Goal: Task Accomplishment & Management: Complete application form

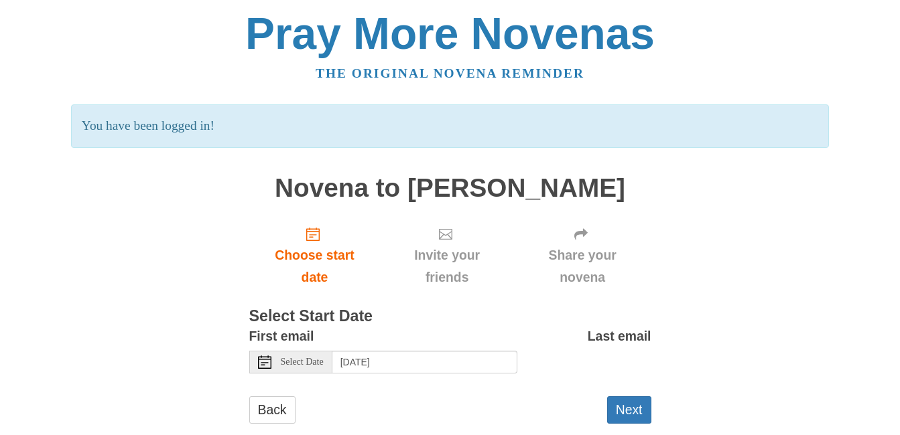
scroll to position [28, 0]
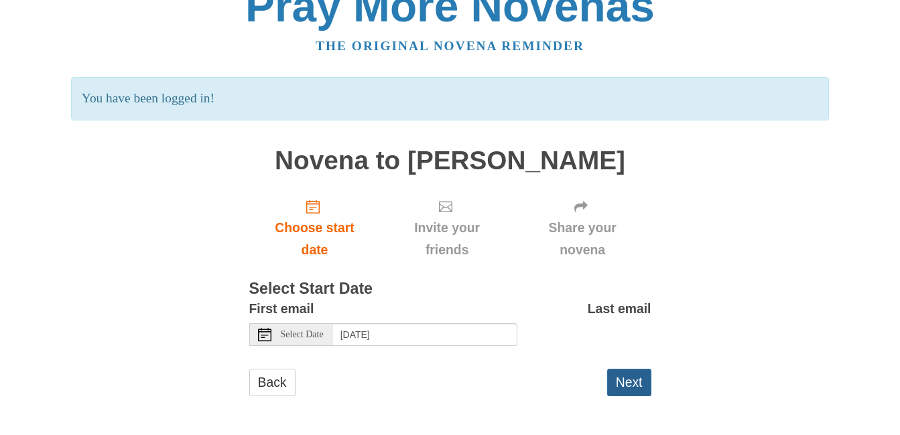
click at [625, 387] on button "Next" at bounding box center [629, 382] width 44 height 27
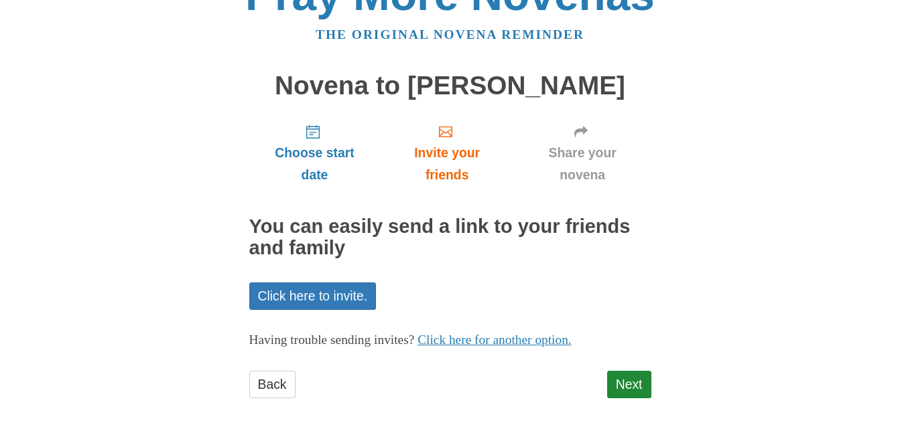
scroll to position [42, 0]
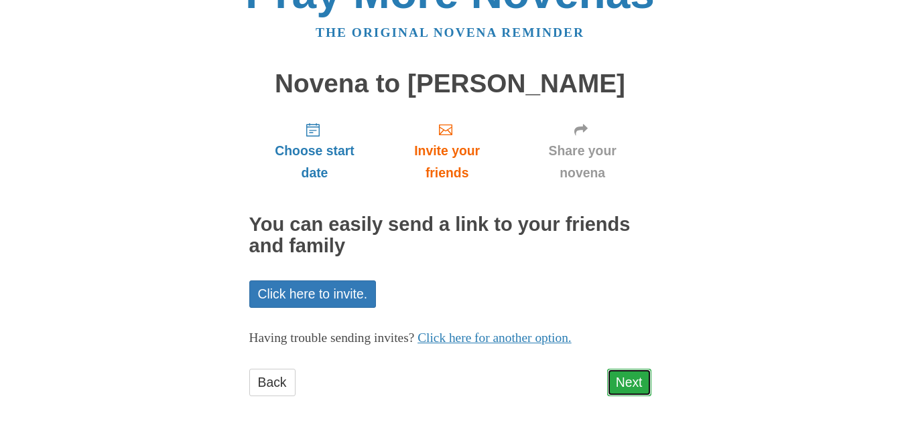
click at [636, 387] on link "Next" at bounding box center [629, 382] width 44 height 27
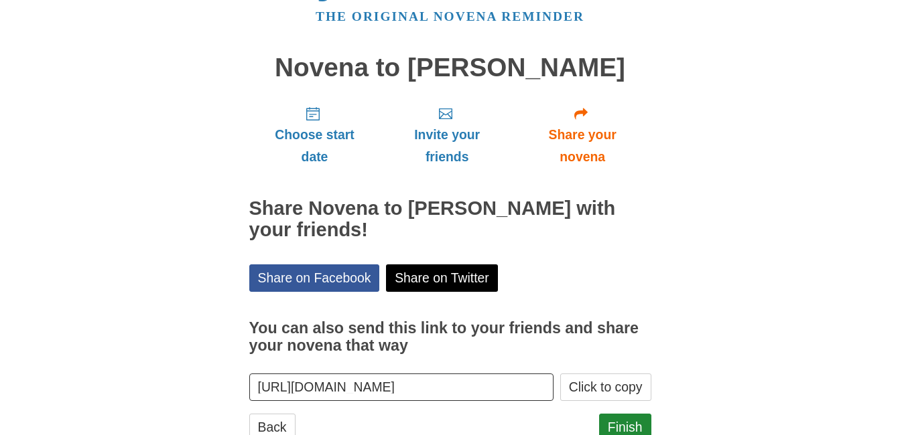
scroll to position [103, 0]
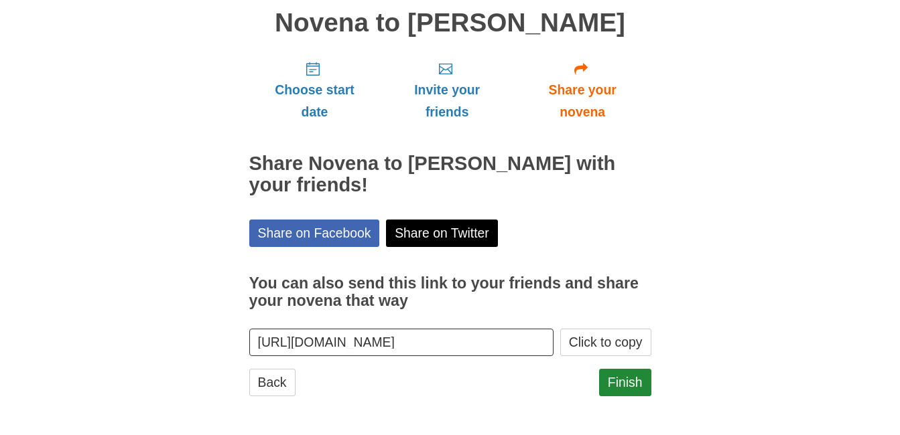
click at [324, 216] on div "Choose start date Invite your friends Share your novena Share Novena to [PERSON…" at bounding box center [450, 229] width 402 height 359
click at [320, 228] on link "Share on Facebook" at bounding box center [314, 233] width 131 height 27
click at [551, 269] on label "You can also send this link to your friends and share your novena that way" at bounding box center [450, 293] width 402 height 66
click at [551, 329] on input "[URL][DOMAIN_NAME]" at bounding box center [401, 342] width 305 height 27
click at [551, 269] on label "You can also send this link to your friends and share your novena that way" at bounding box center [450, 293] width 402 height 66
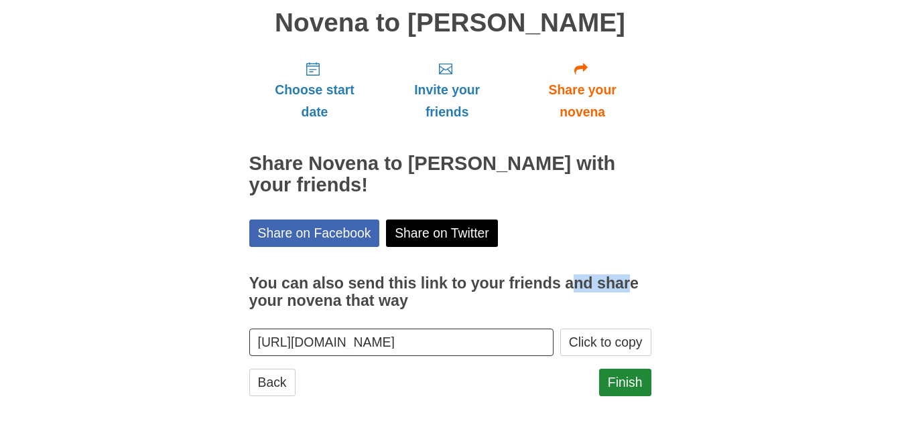
click at [551, 329] on input "[URL][DOMAIN_NAME]" at bounding box center [401, 342] width 305 height 27
click at [617, 374] on link "Finish" at bounding box center [625, 382] width 52 height 27
